Goal: Check status: Check status

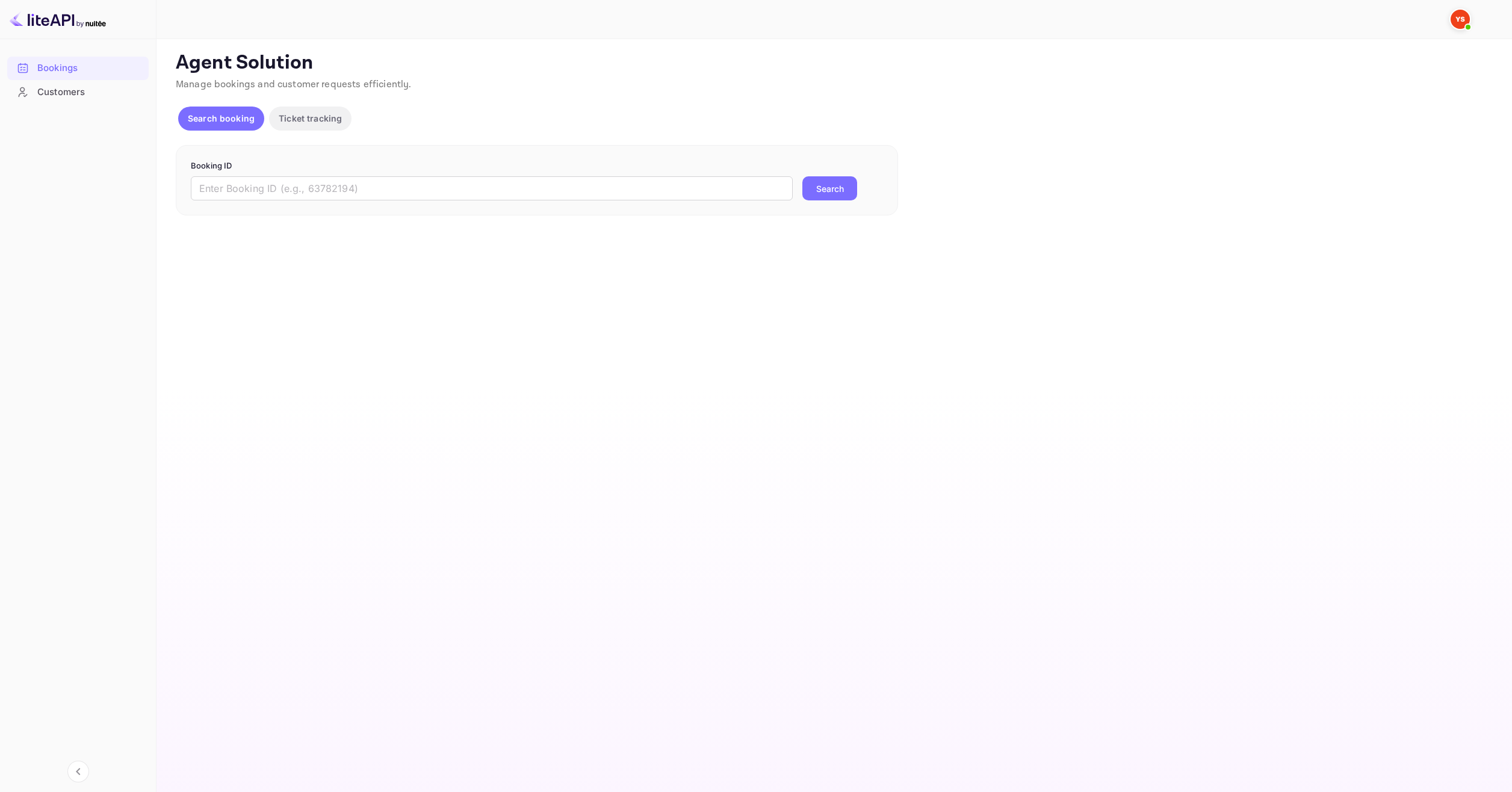
click at [695, 172] on form "Booking ID ​ Search" at bounding box center [537, 180] width 692 height 41
click at [693, 183] on input "text" at bounding box center [491, 189] width 602 height 25
paste input "9877758"
type input "9877758"
click at [825, 194] on button "Search" at bounding box center [829, 189] width 55 height 25
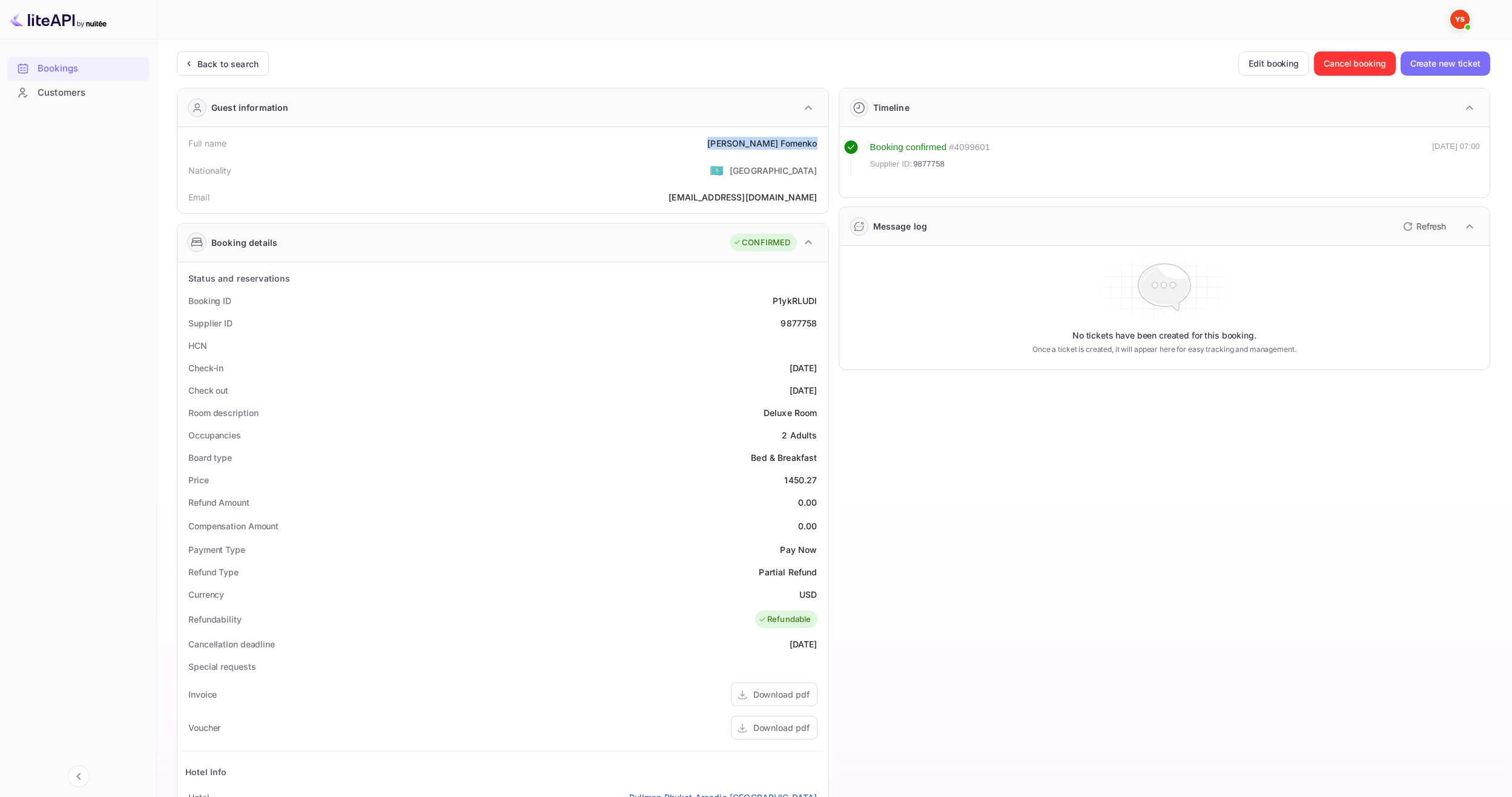
drag, startPoint x: 737, startPoint y: 148, endPoint x: 820, endPoint y: 144, distance: 83.1
click at [820, 144] on div "Full name [PERSON_NAME]" at bounding box center [503, 143] width 642 height 23
copy div "[PERSON_NAME]"
drag, startPoint x: 778, startPoint y: 484, endPoint x: 812, endPoint y: 479, distance: 34.4
click at [819, 484] on div "Price 1450.27" at bounding box center [503, 480] width 642 height 23
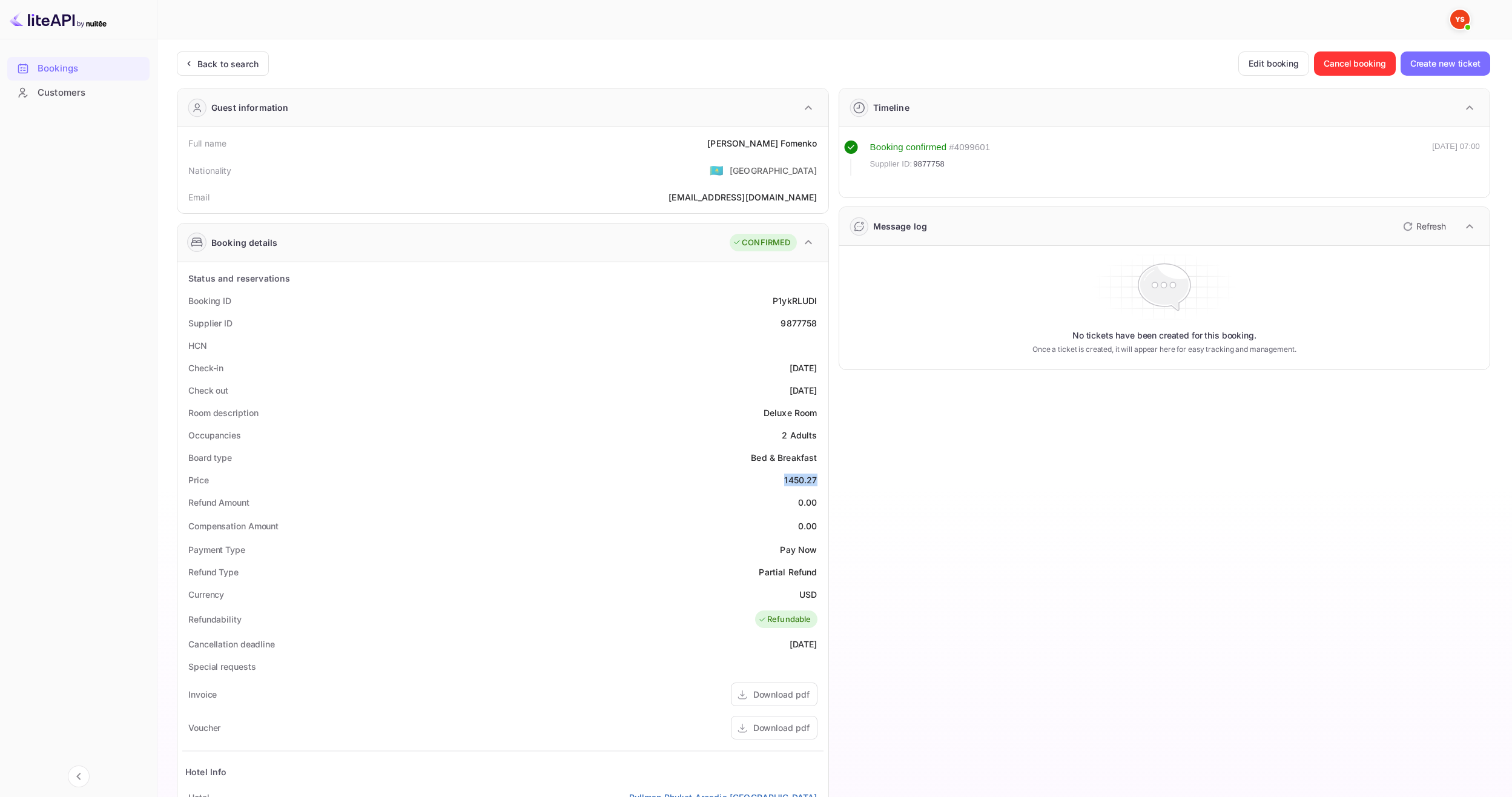
copy div "1450.27"
